Goal: Information Seeking & Learning: Learn about a topic

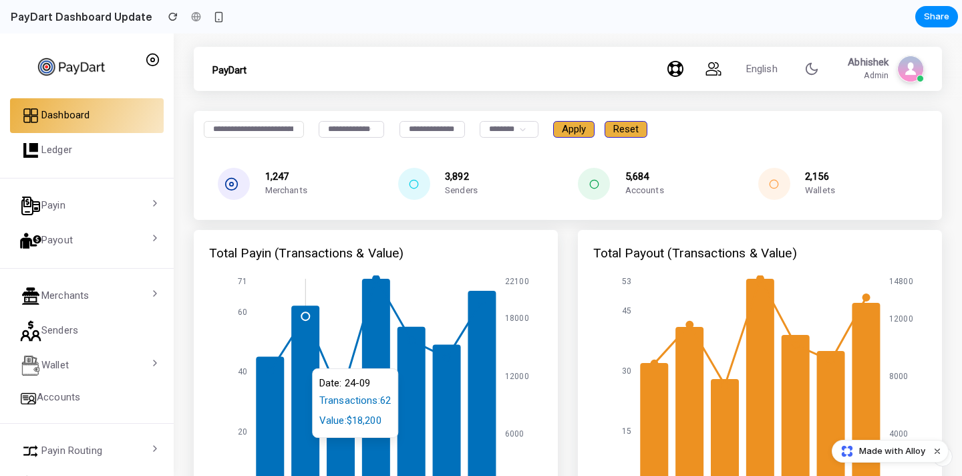
click at [306, 361] on icon at bounding box center [305, 399] width 28 height 186
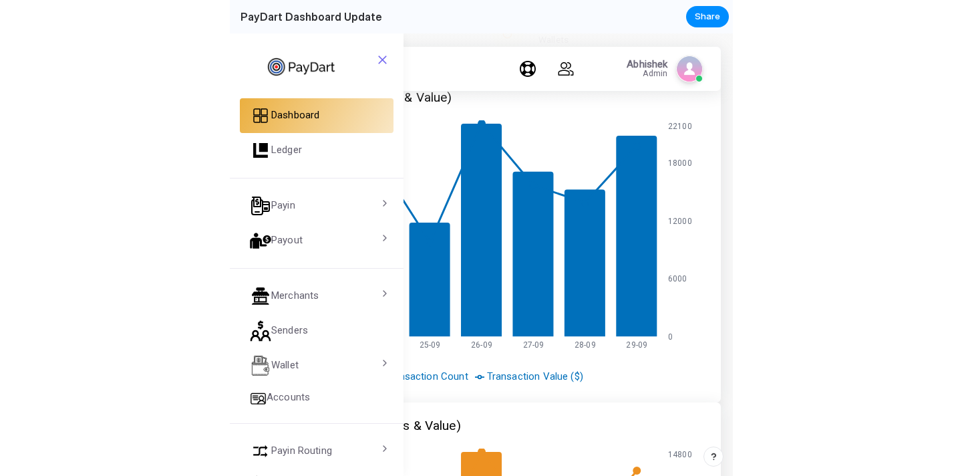
scroll to position [108, 0]
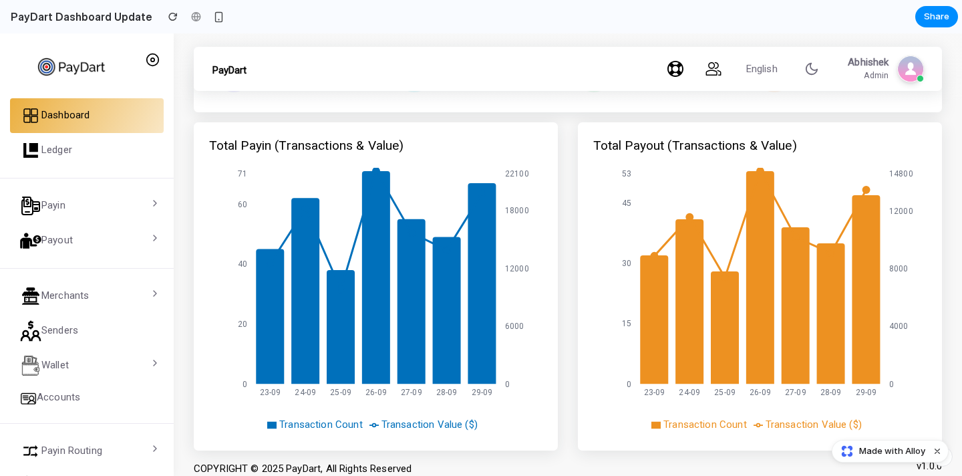
click at [584, 21] on section "PayDart Dashboard Update Share" at bounding box center [479, 16] width 958 height 33
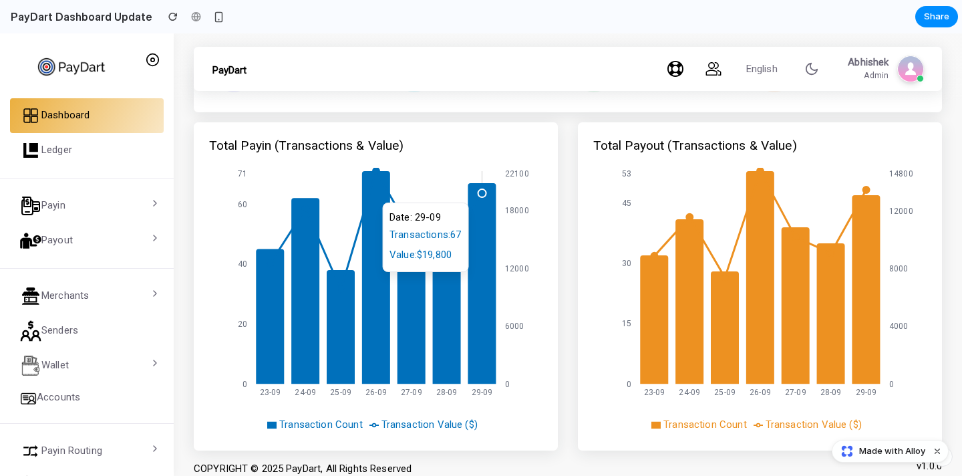
click at [484, 196] on circle at bounding box center [482, 194] width 8 height 8
